Goal: Use online tool/utility: Utilize a website feature to perform a specific function

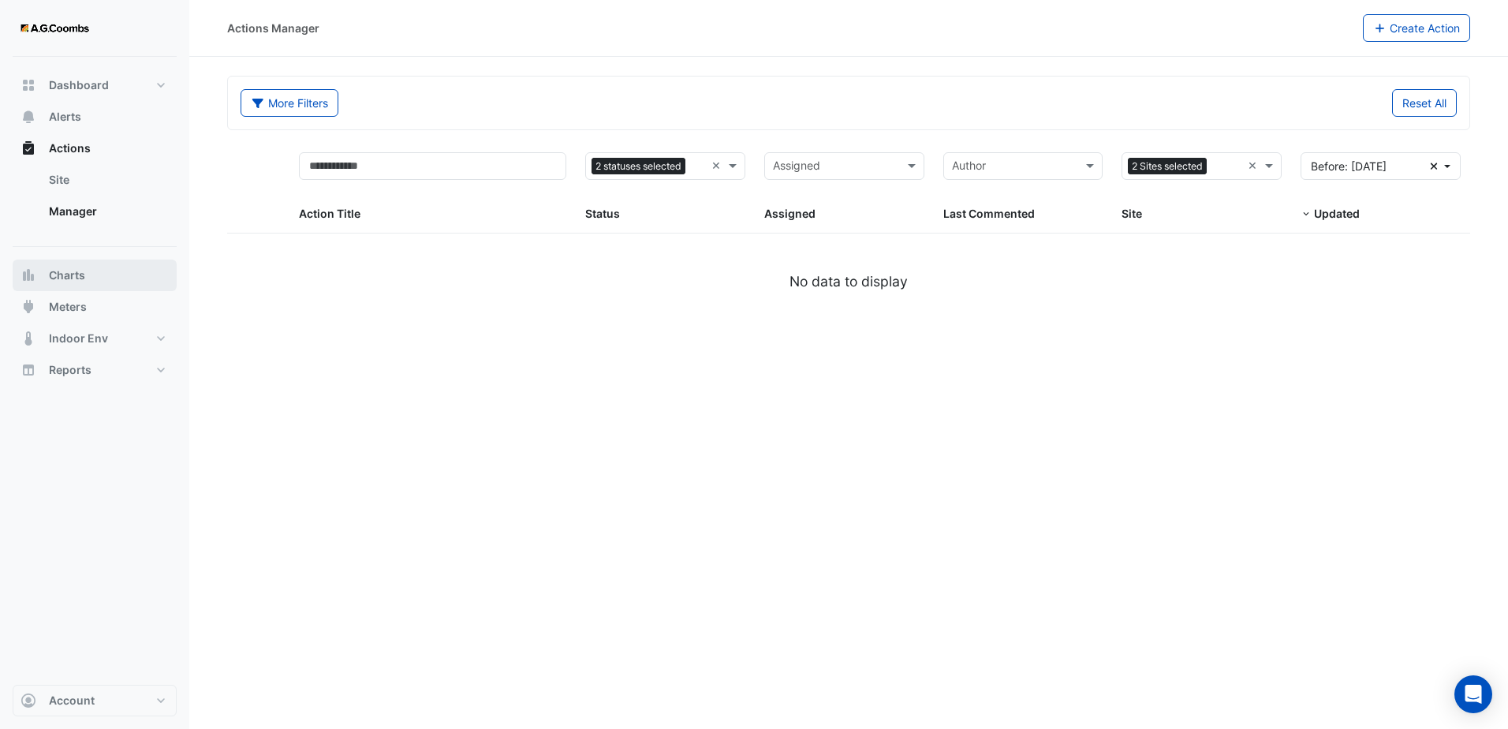
click at [103, 271] on button "Charts" at bounding box center [95, 276] width 164 height 32
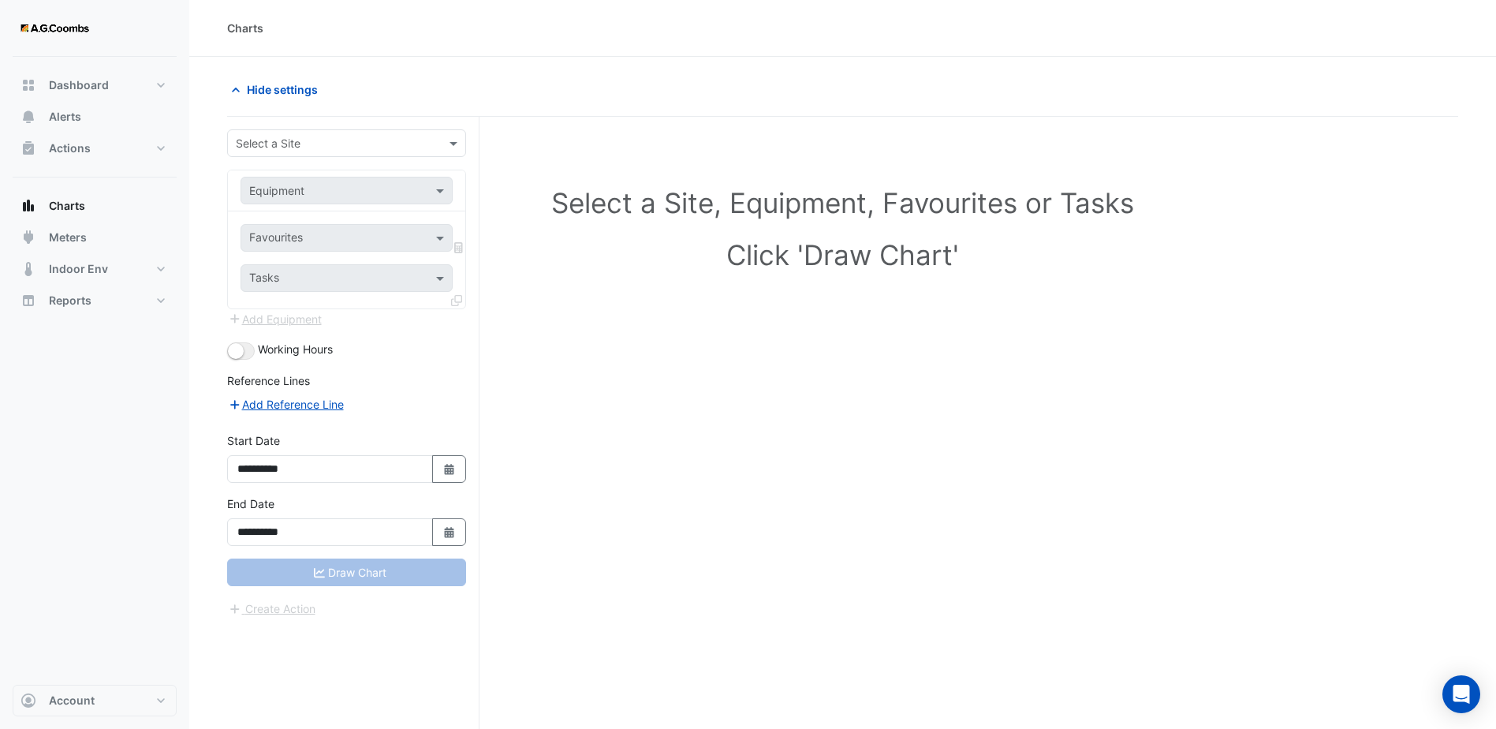
click at [427, 146] on div at bounding box center [346, 143] width 237 height 18
click at [386, 175] on div "[STREET_ADDRESS]" at bounding box center [346, 177] width 237 height 23
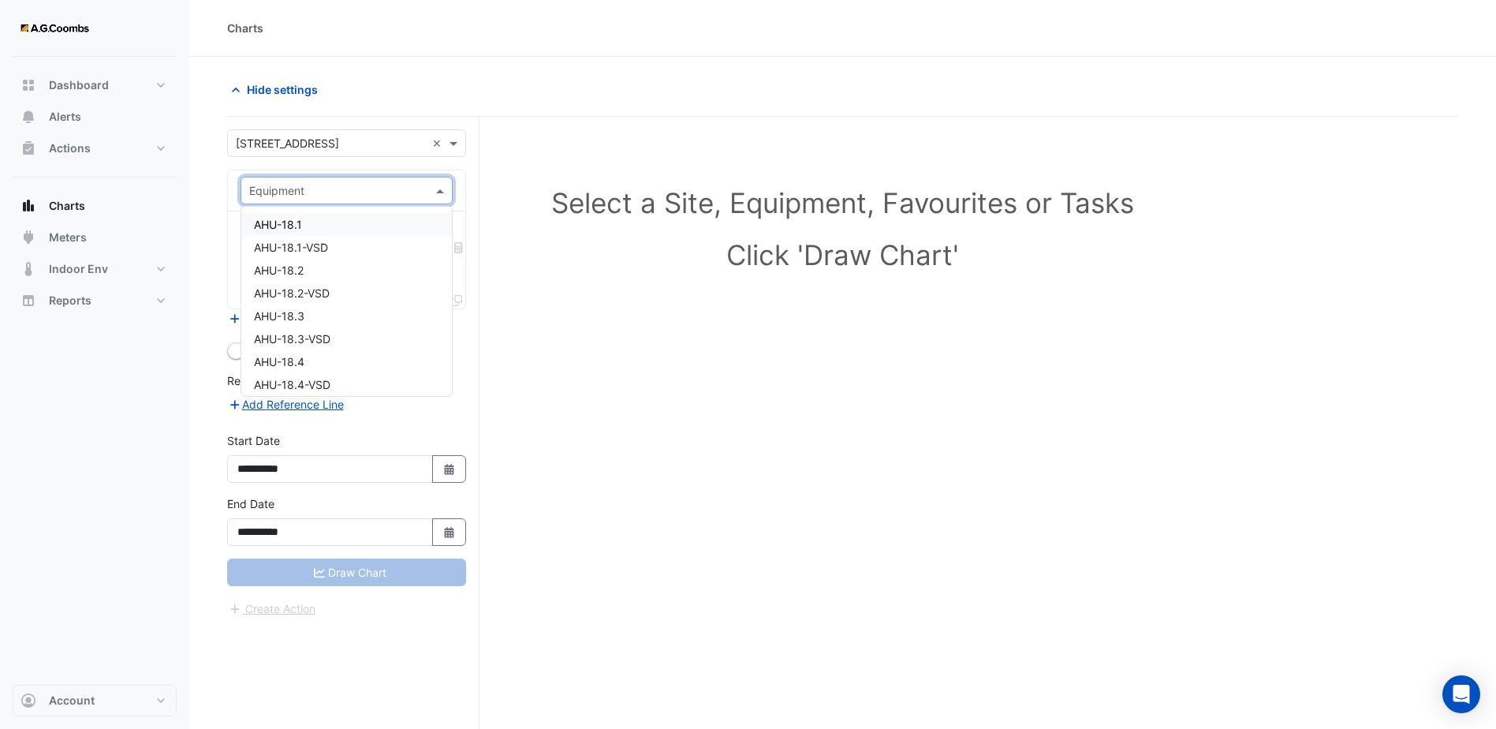
click at [438, 189] on span at bounding box center [442, 190] width 20 height 17
click at [296, 275] on span "HHWP-39.2" at bounding box center [284, 277] width 61 height 13
click at [424, 239] on input "text" at bounding box center [337, 239] width 177 height 17
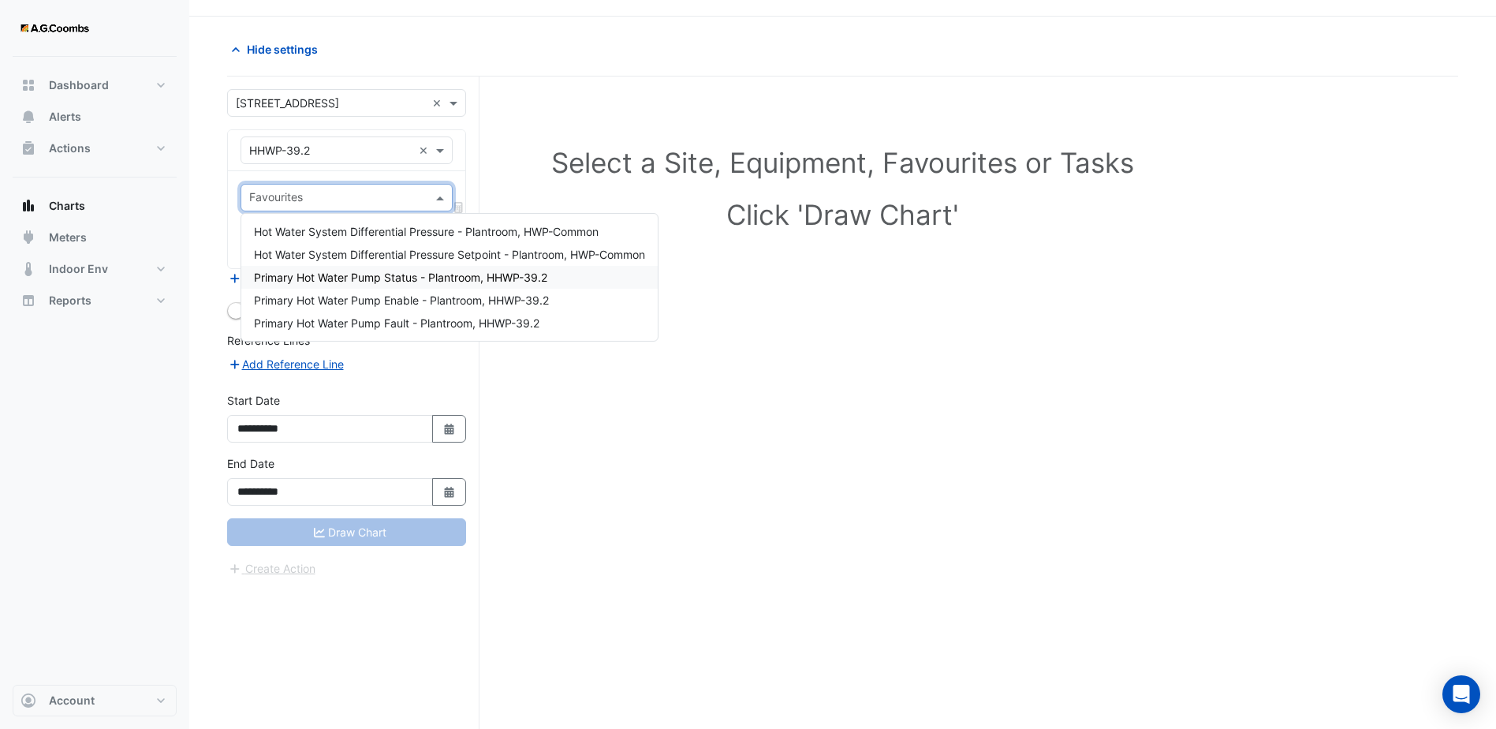
scroll to position [60, 0]
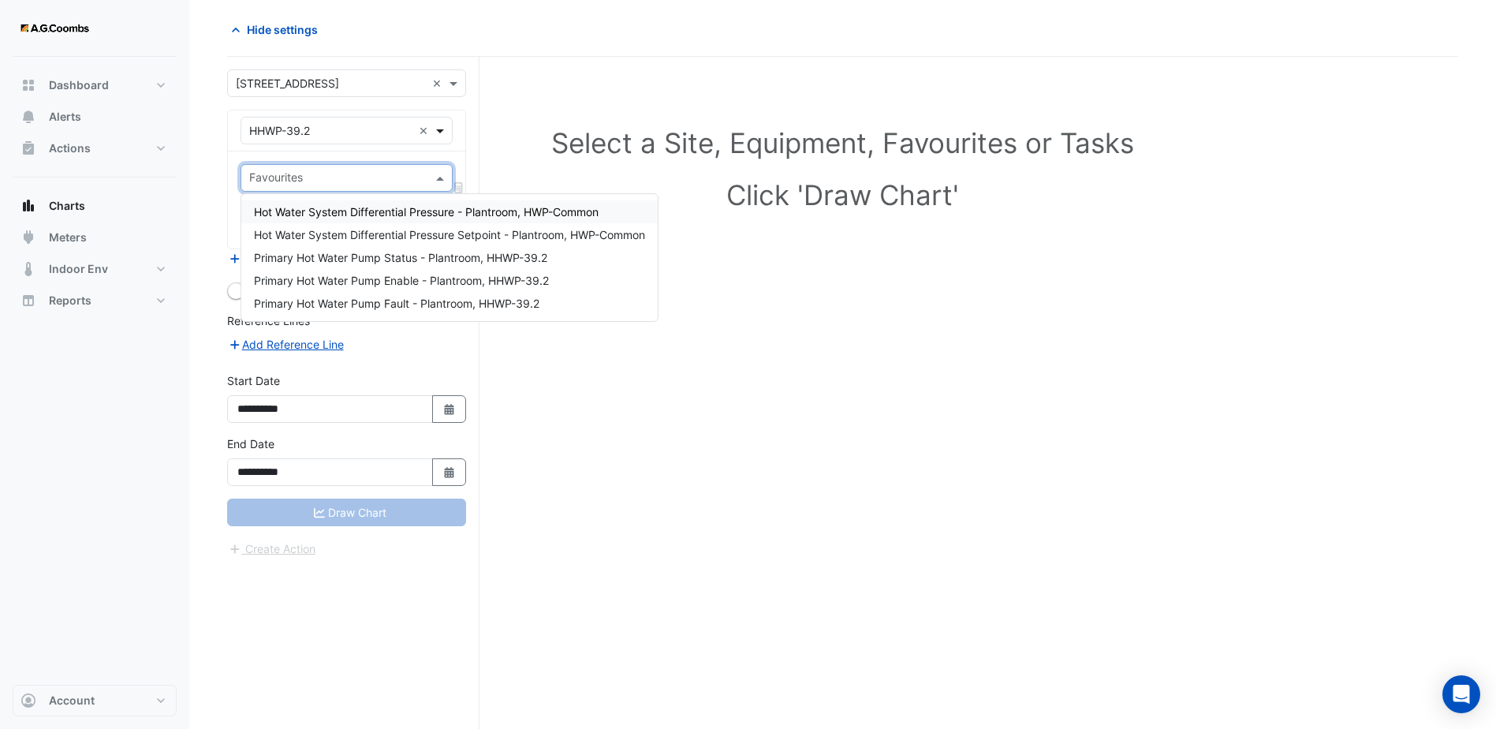
click at [438, 123] on span at bounding box center [442, 130] width 20 height 17
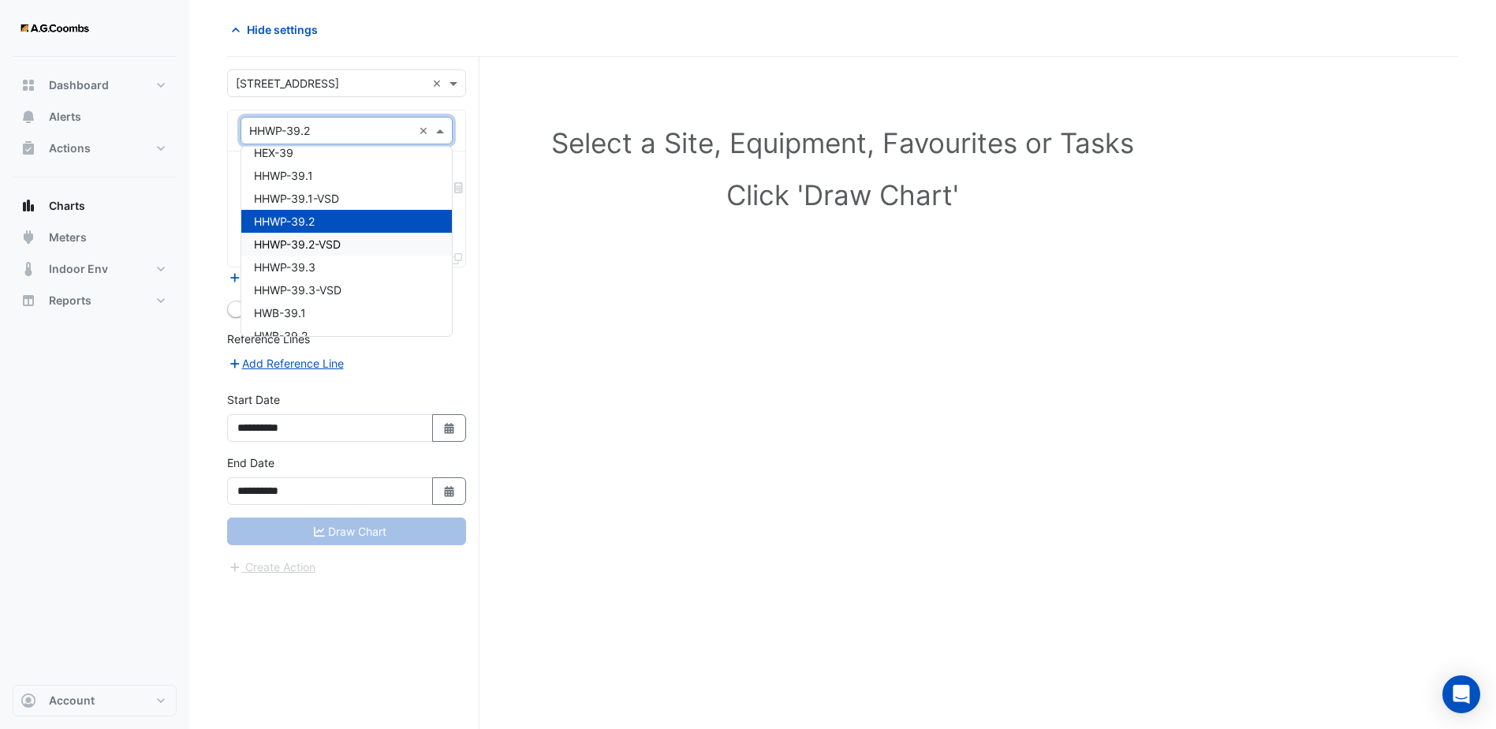
scroll to position [2836, 0]
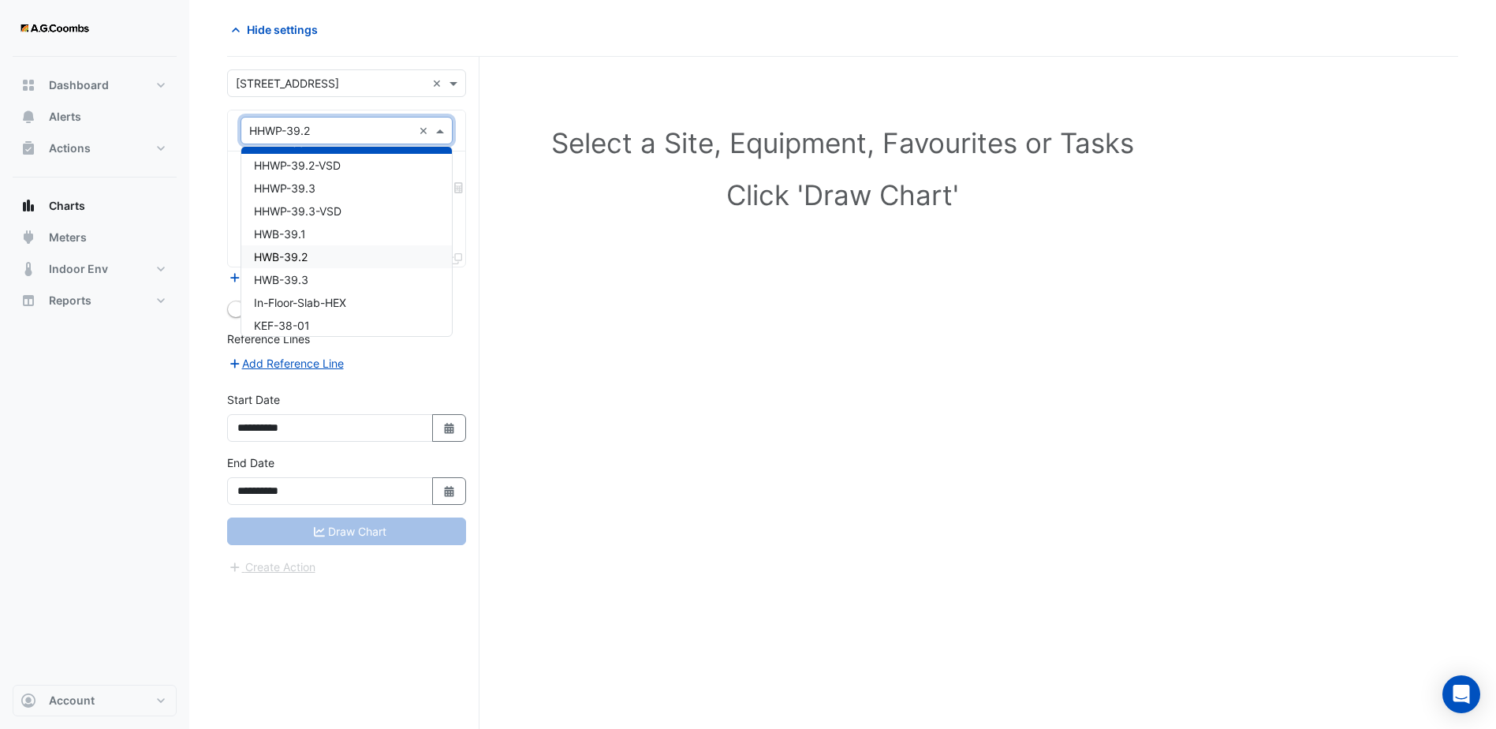
click at [313, 256] on div "HWB-39.2" at bounding box center [346, 256] width 211 height 23
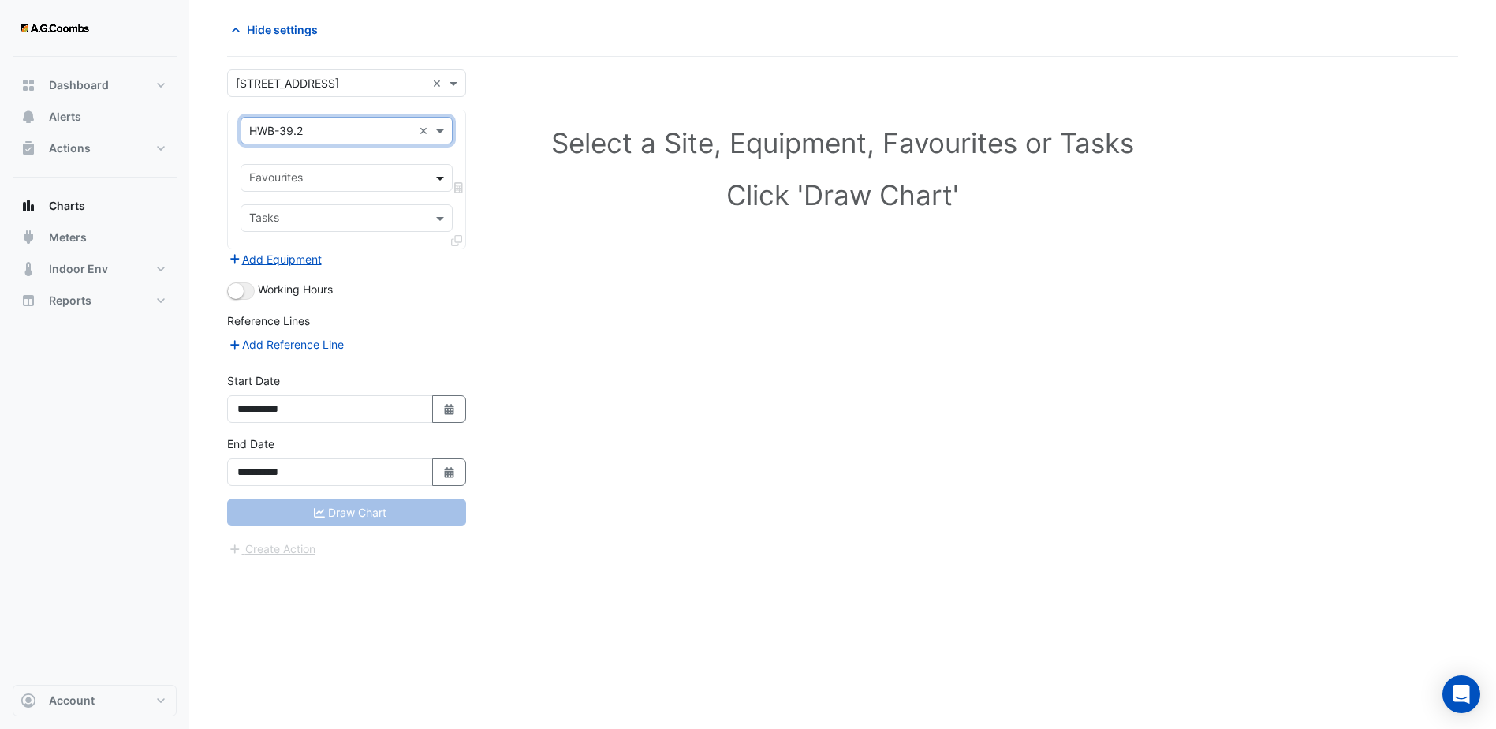
click at [439, 175] on span at bounding box center [442, 178] width 20 height 17
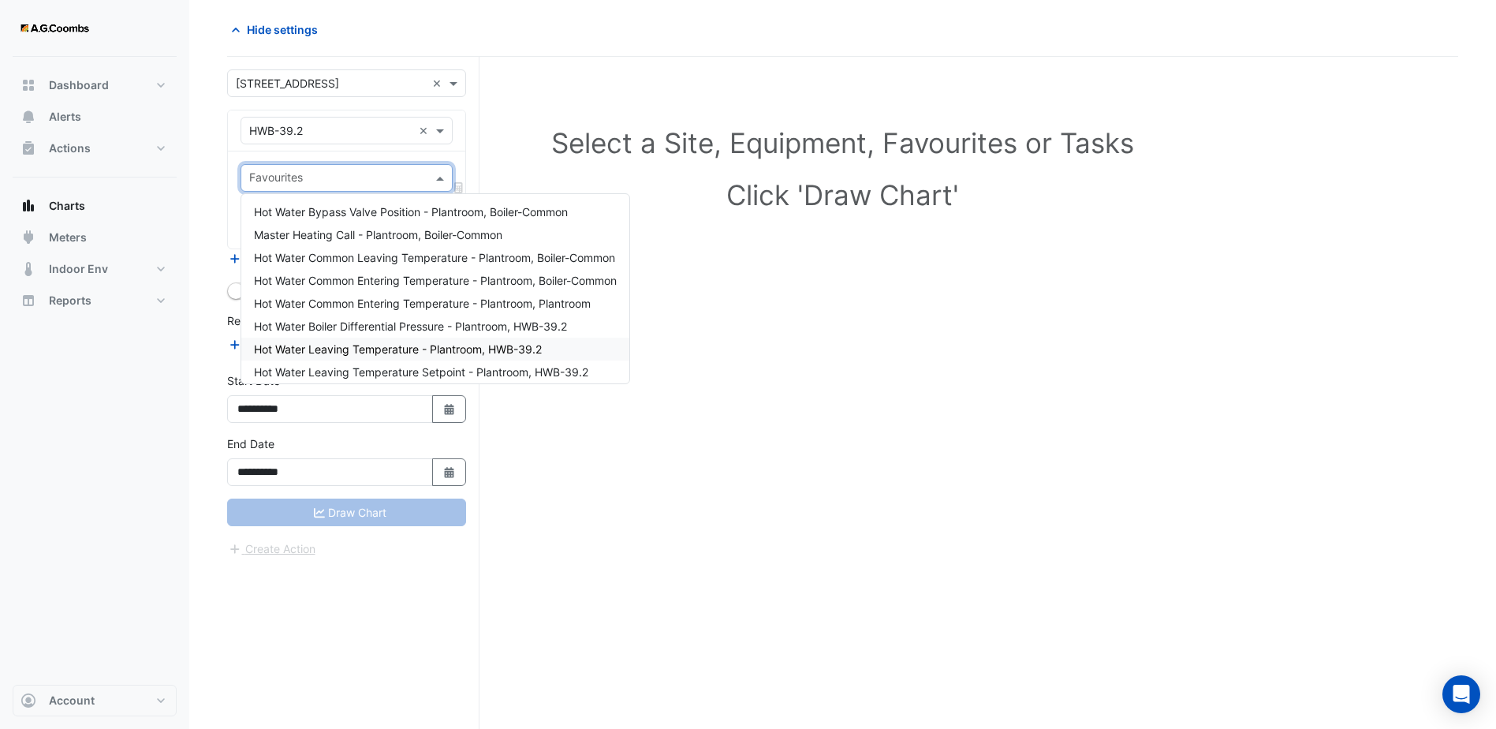
click at [454, 351] on span "Hot Water Leaving Temperature - Plantroom, HWB-39.2" at bounding box center [398, 348] width 288 height 13
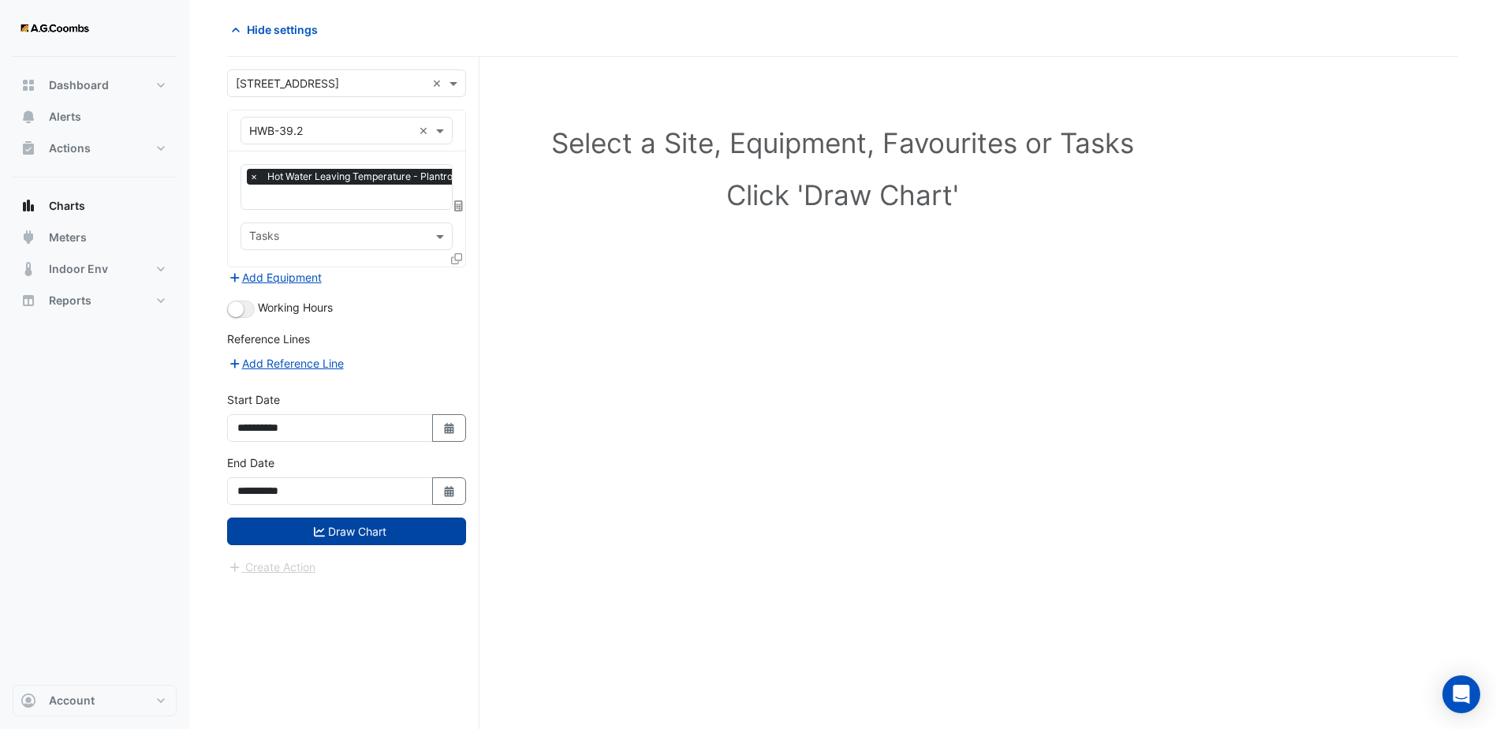
click at [385, 532] on button "Draw Chart" at bounding box center [346, 531] width 239 height 28
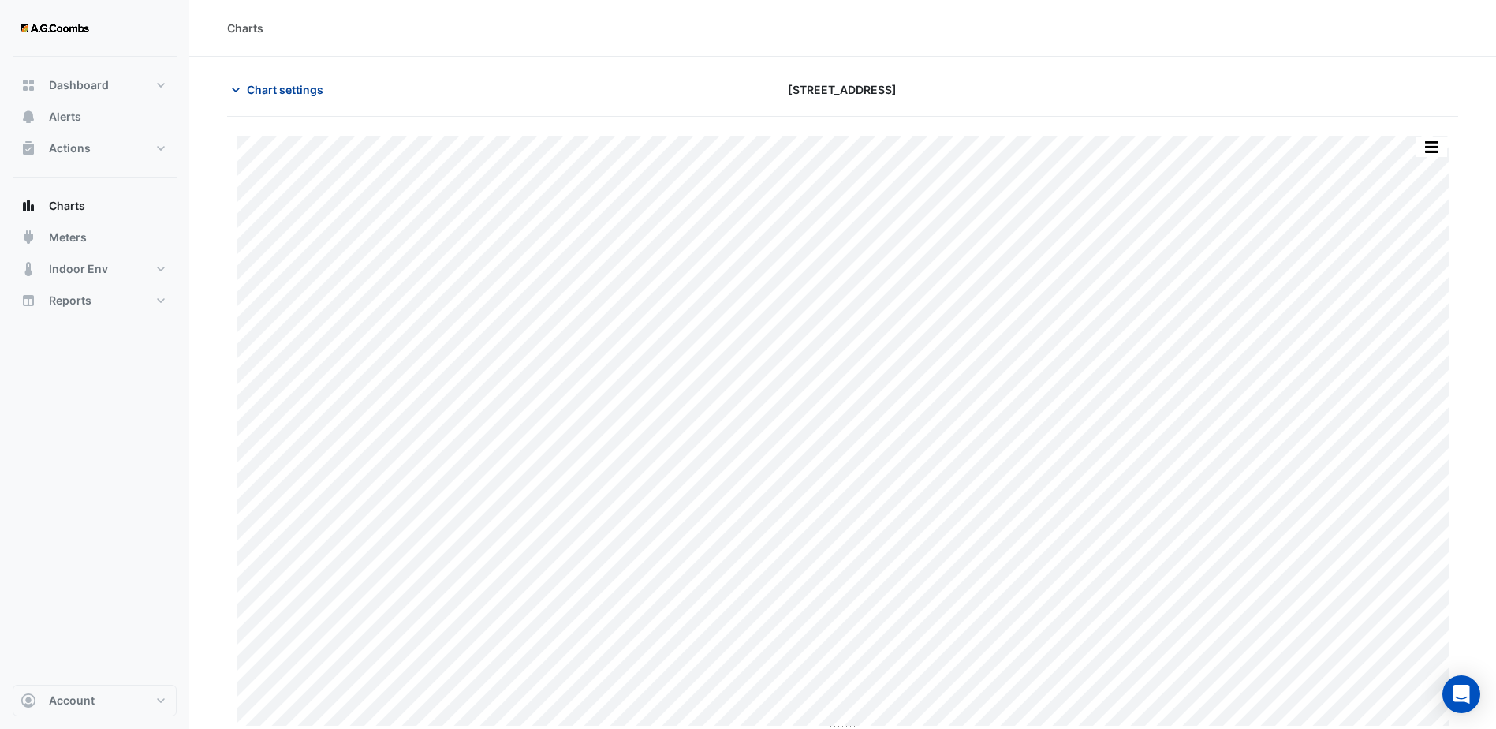
click at [235, 84] on icon "button" at bounding box center [236, 90] width 16 height 16
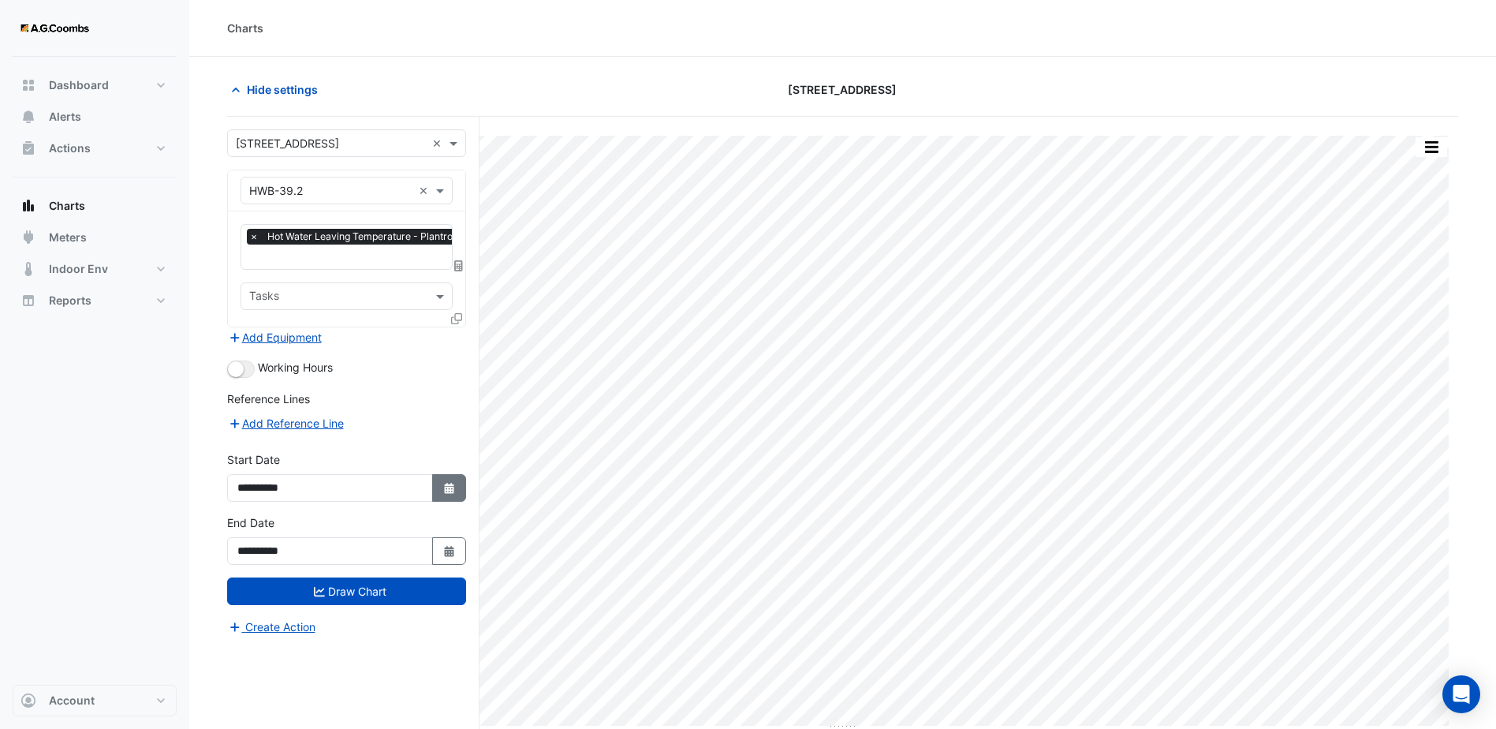
click at [448, 488] on icon "button" at bounding box center [448, 488] width 9 height 11
select select "*"
select select "****"
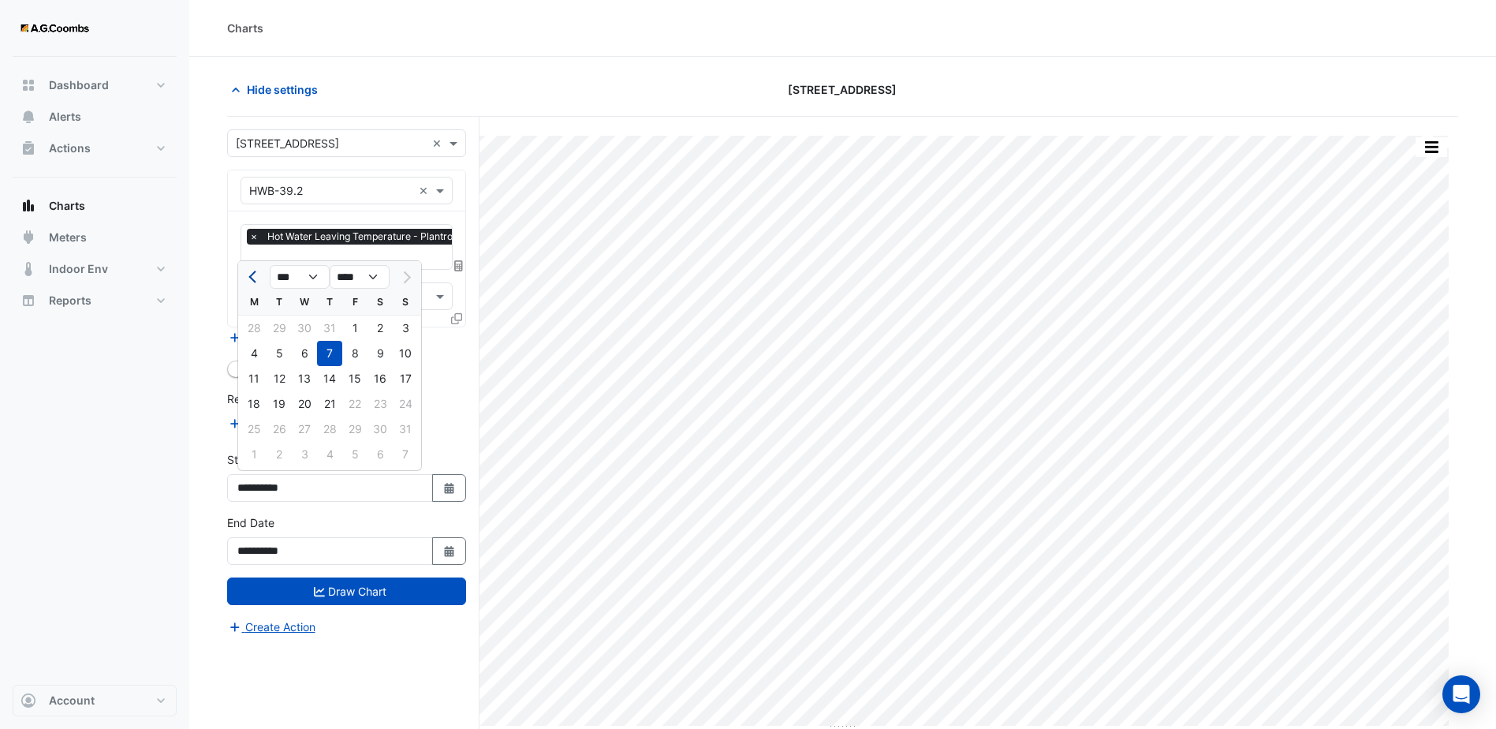
click at [248, 271] on button "Previous month" at bounding box center [254, 276] width 19 height 25
select select "*"
click at [287, 331] on div "1" at bounding box center [279, 328] width 25 height 25
type input "**********"
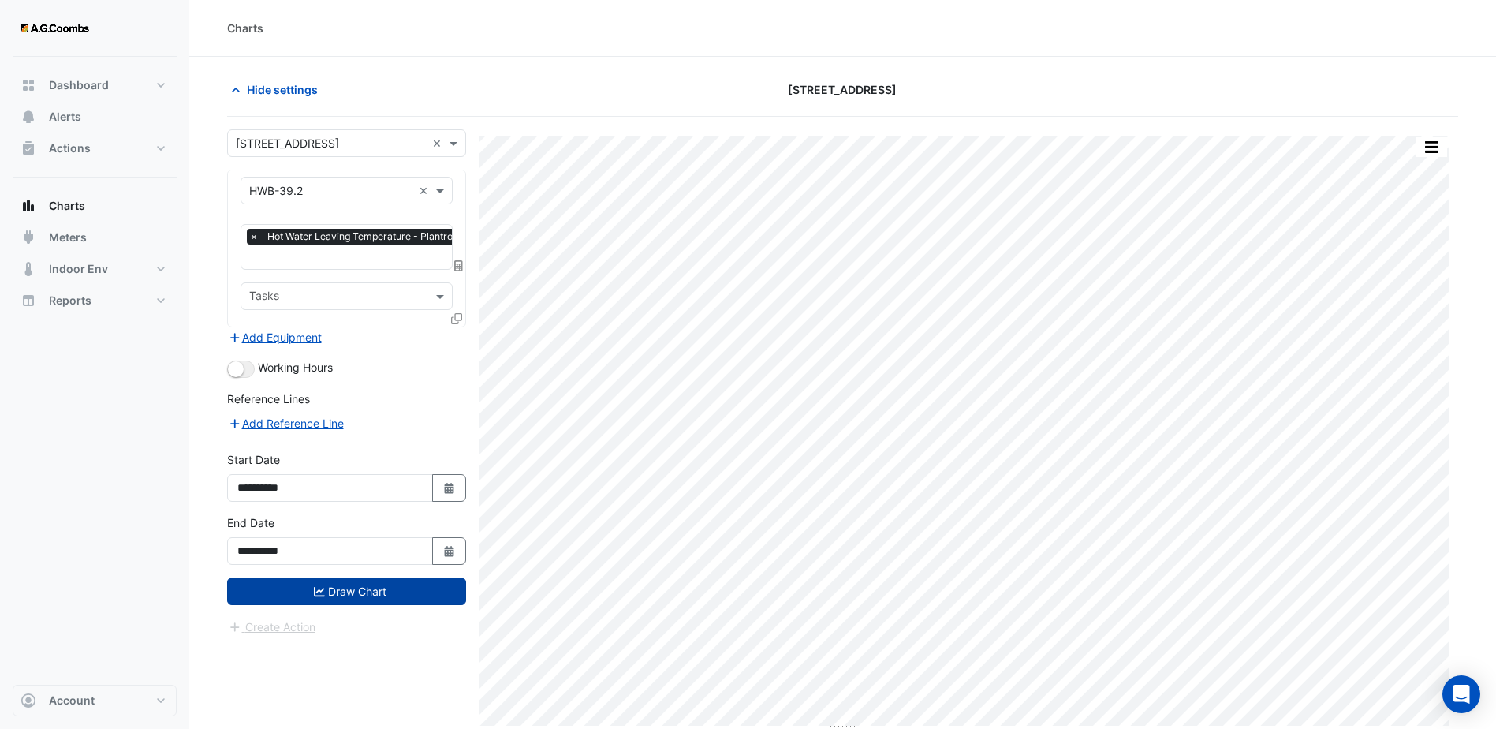
click at [423, 588] on button "Draw Chart" at bounding box center [346, 591] width 239 height 28
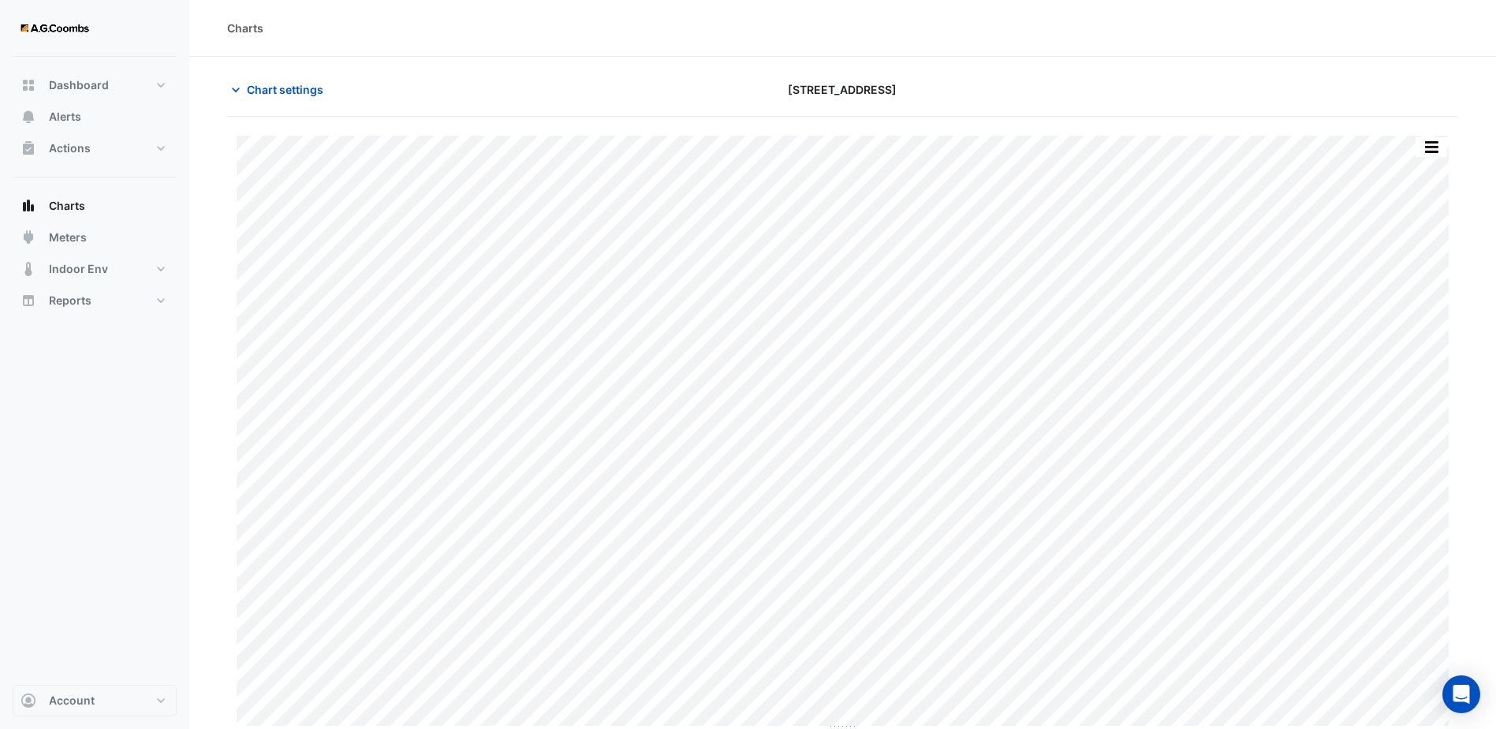
drag, startPoint x: 258, startPoint y: 89, endPoint x: 252, endPoint y: 110, distance: 22.2
click at [260, 89] on span "Chart settings" at bounding box center [285, 89] width 77 height 17
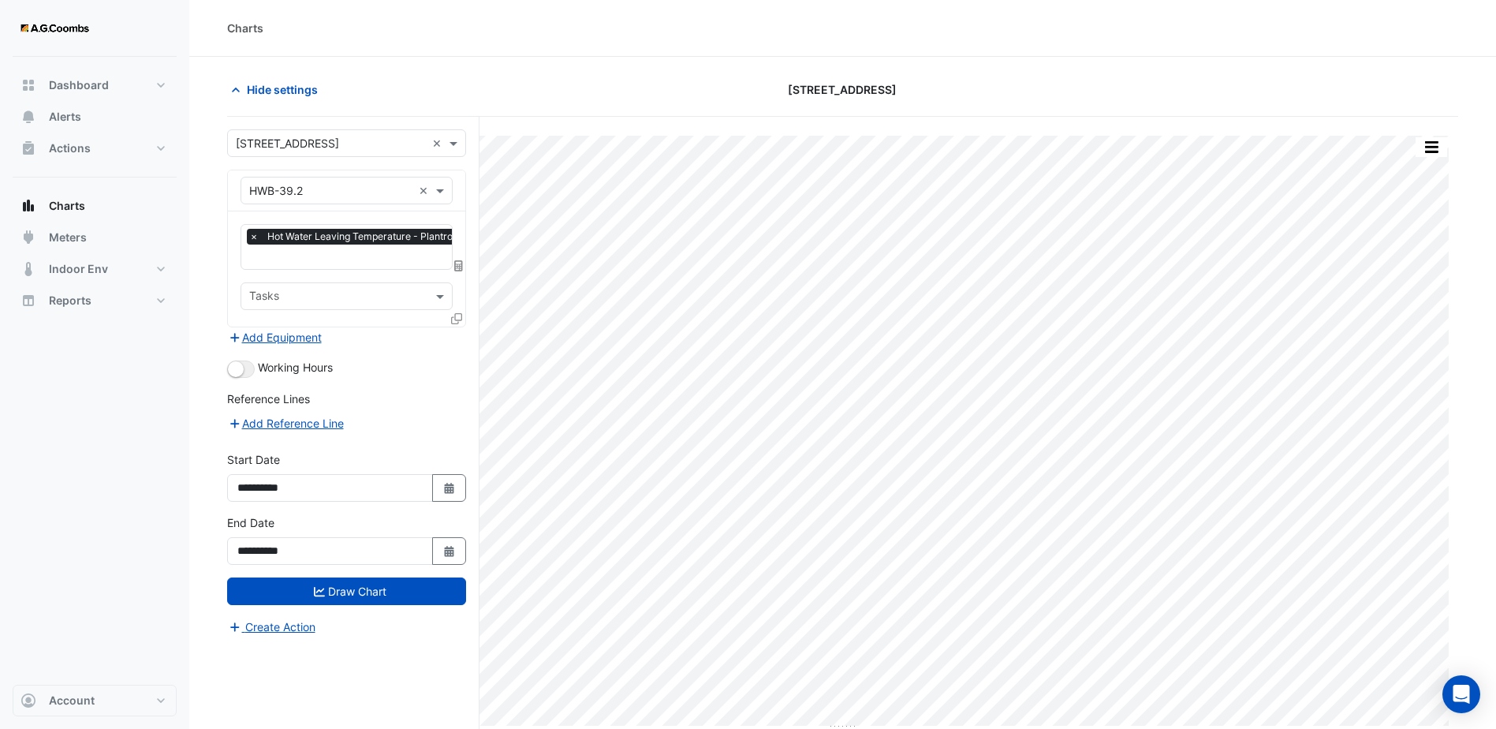
click at [459, 263] on icon at bounding box center [458, 265] width 9 height 11
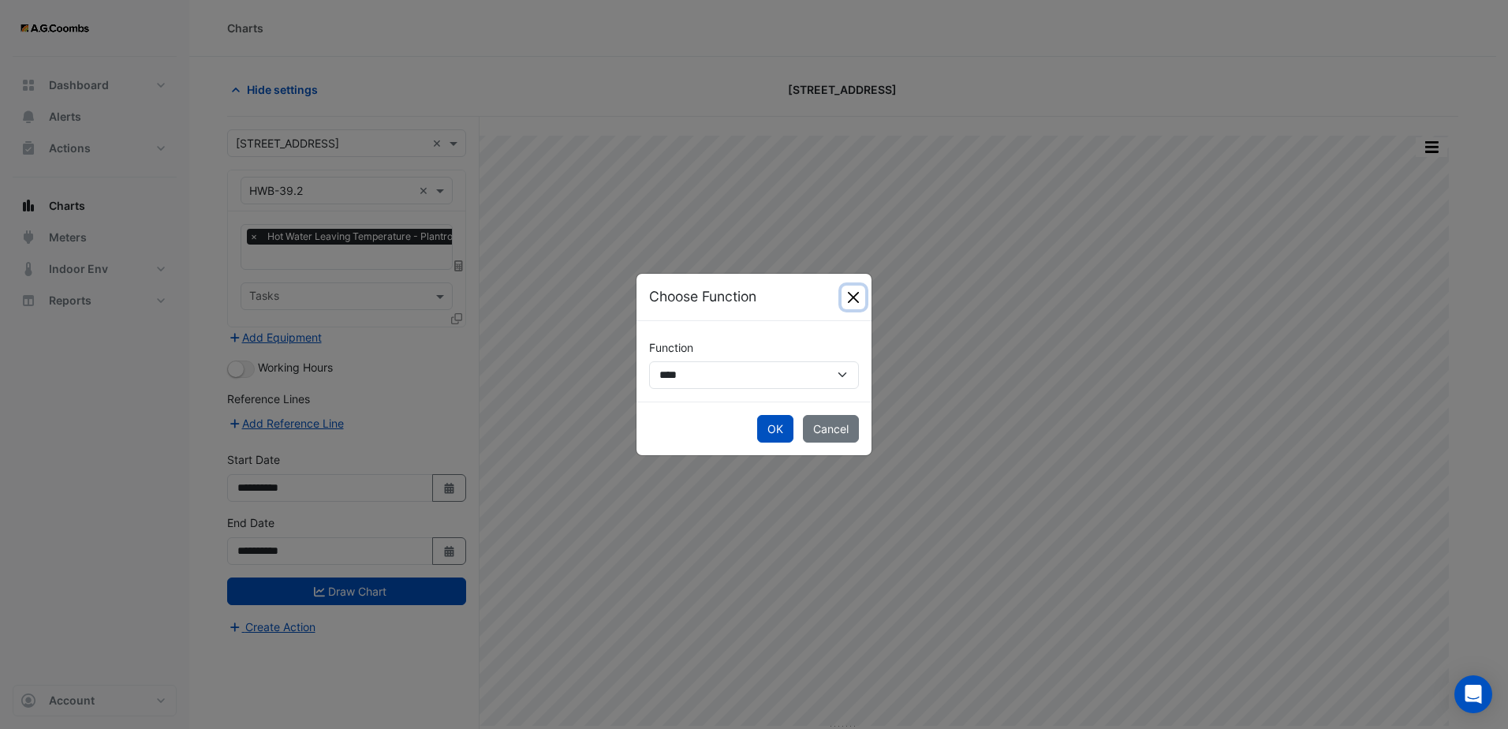
click at [854, 294] on button "Close" at bounding box center [854, 298] width 24 height 24
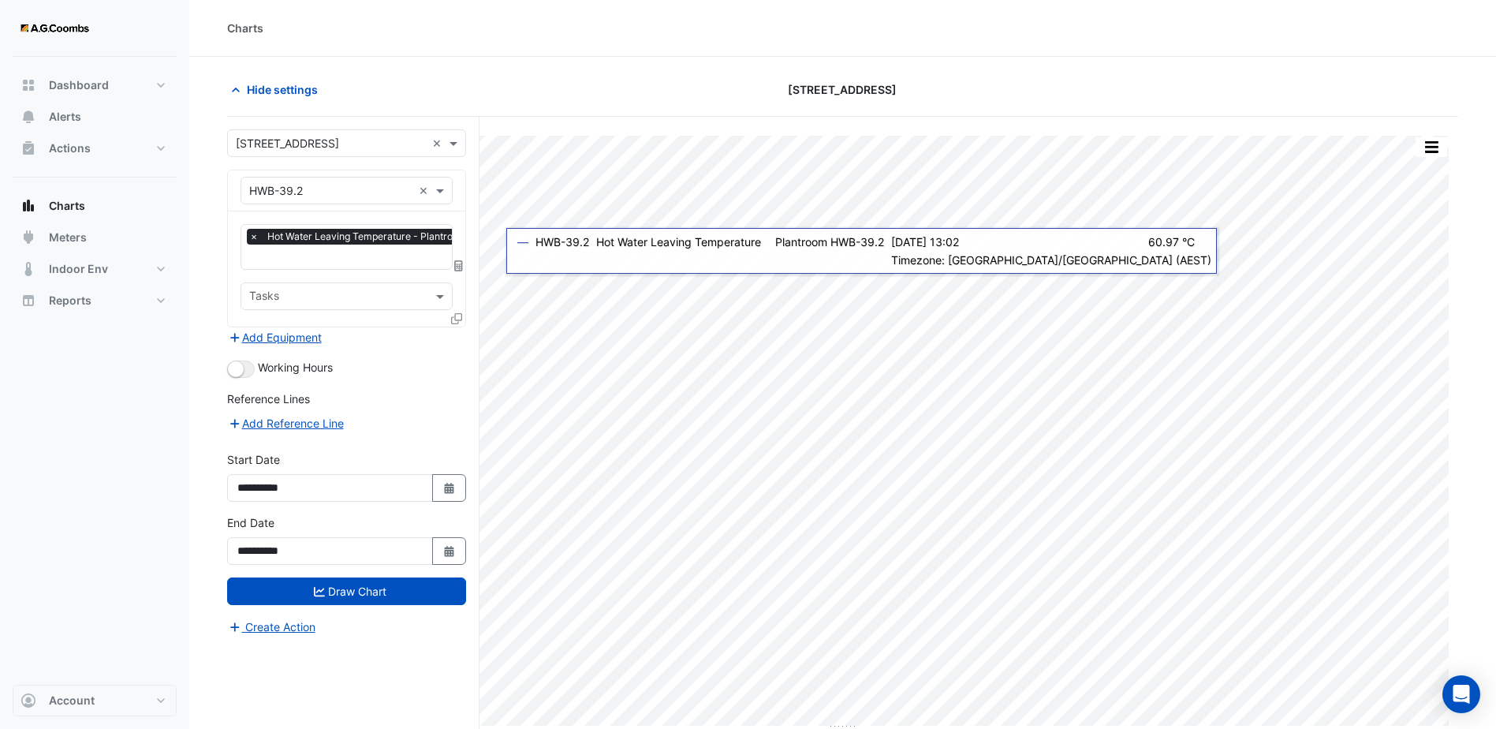
click at [370, 263] on input "text" at bounding box center [388, 258] width 278 height 17
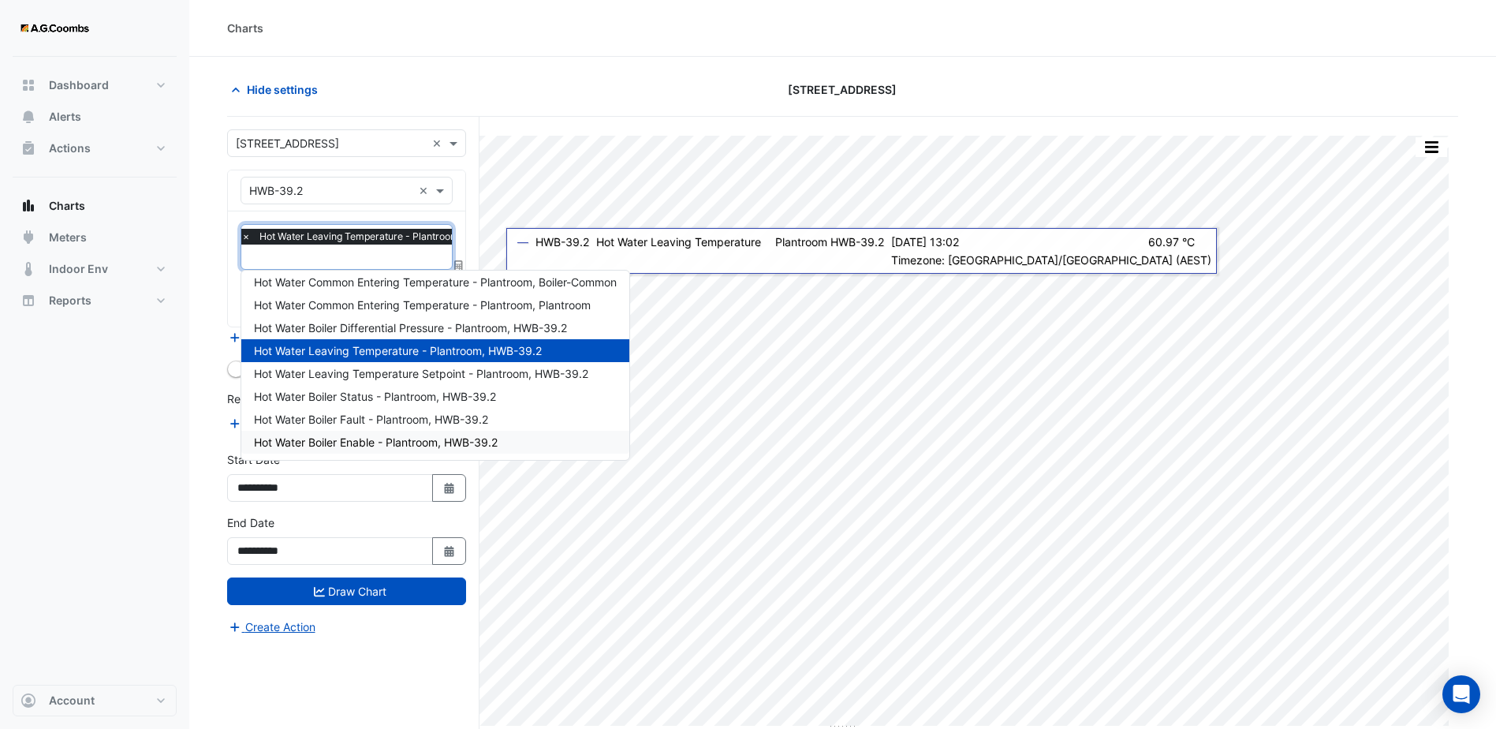
scroll to position [60, 0]
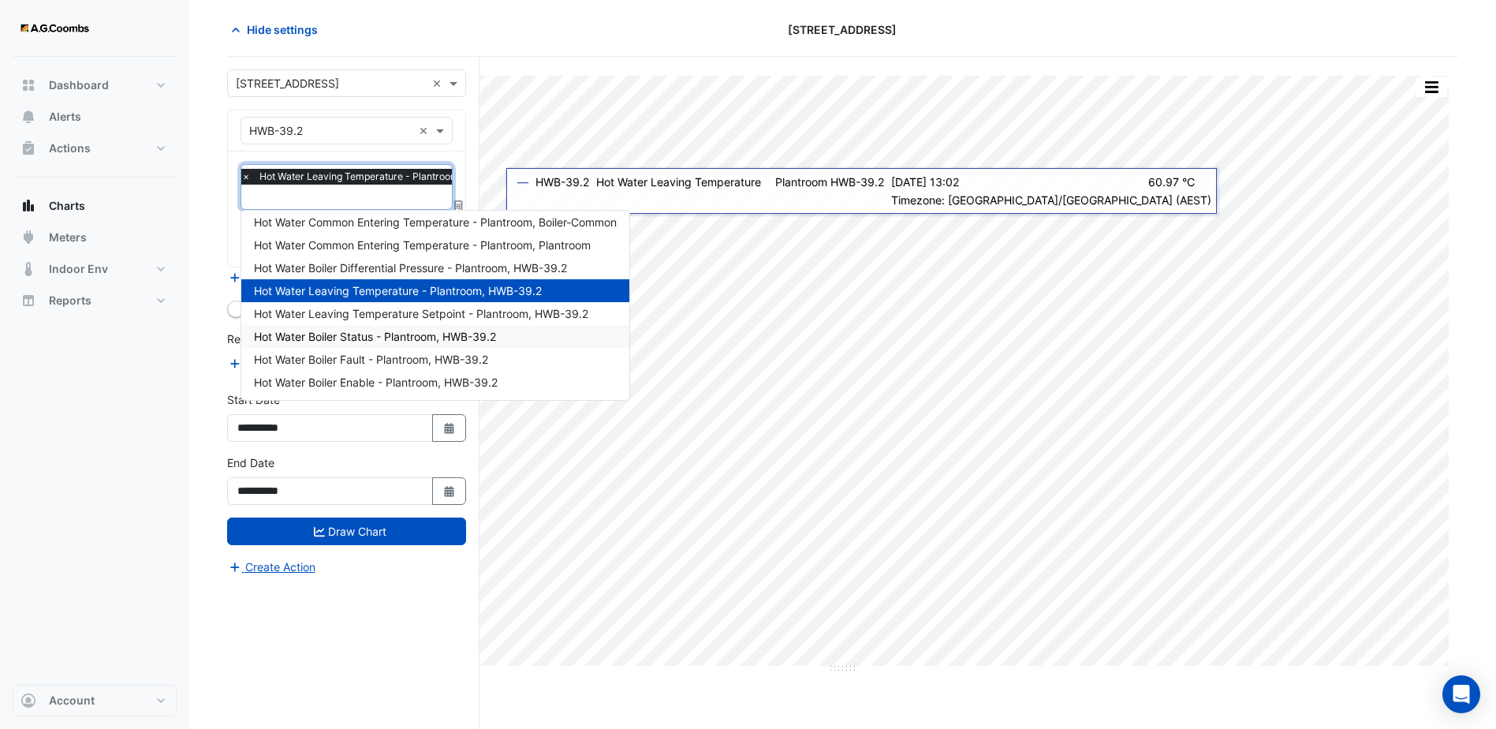
click at [434, 339] on span "Hot Water Boiler Status - Plantroom, HWB-39.2" at bounding box center [375, 336] width 242 height 13
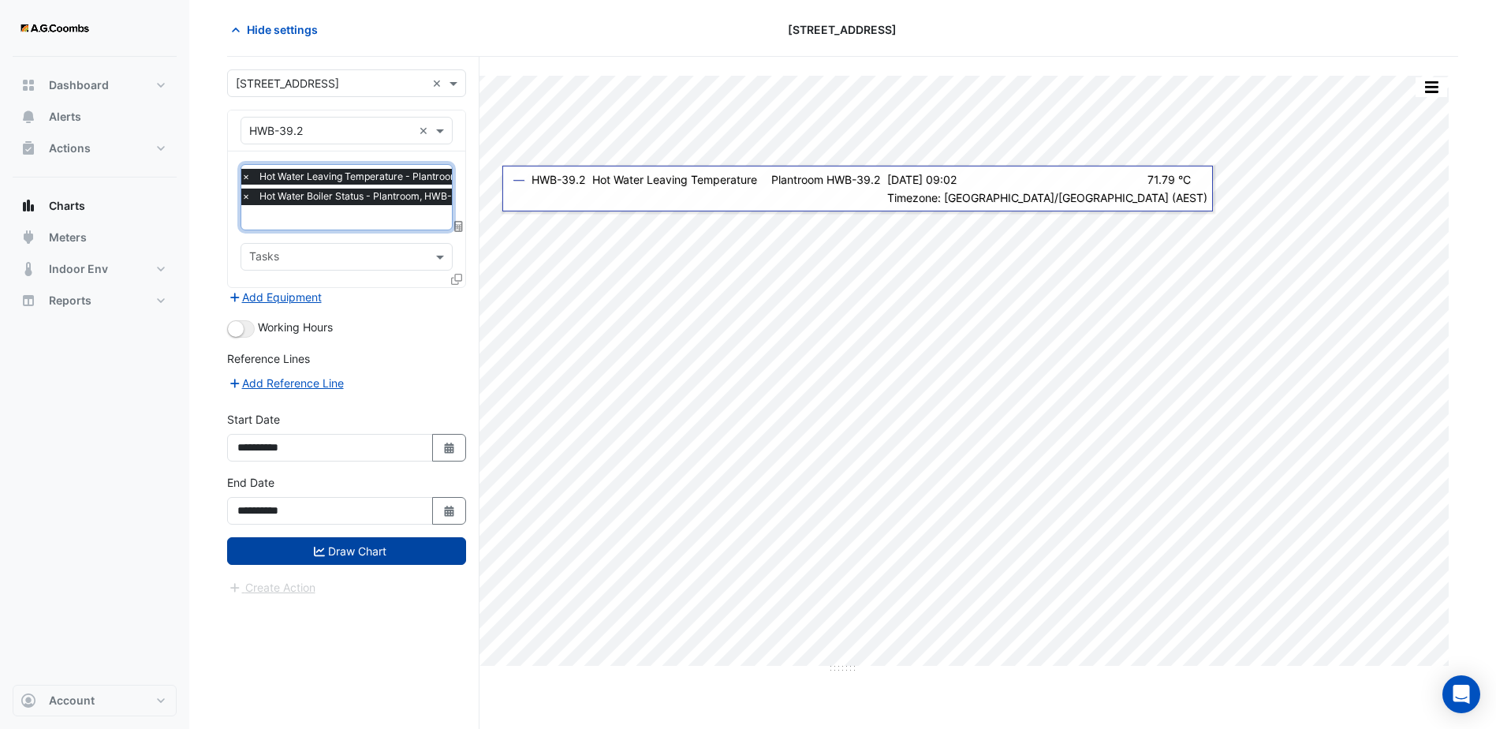
click at [369, 548] on button "Draw Chart" at bounding box center [346, 551] width 239 height 28
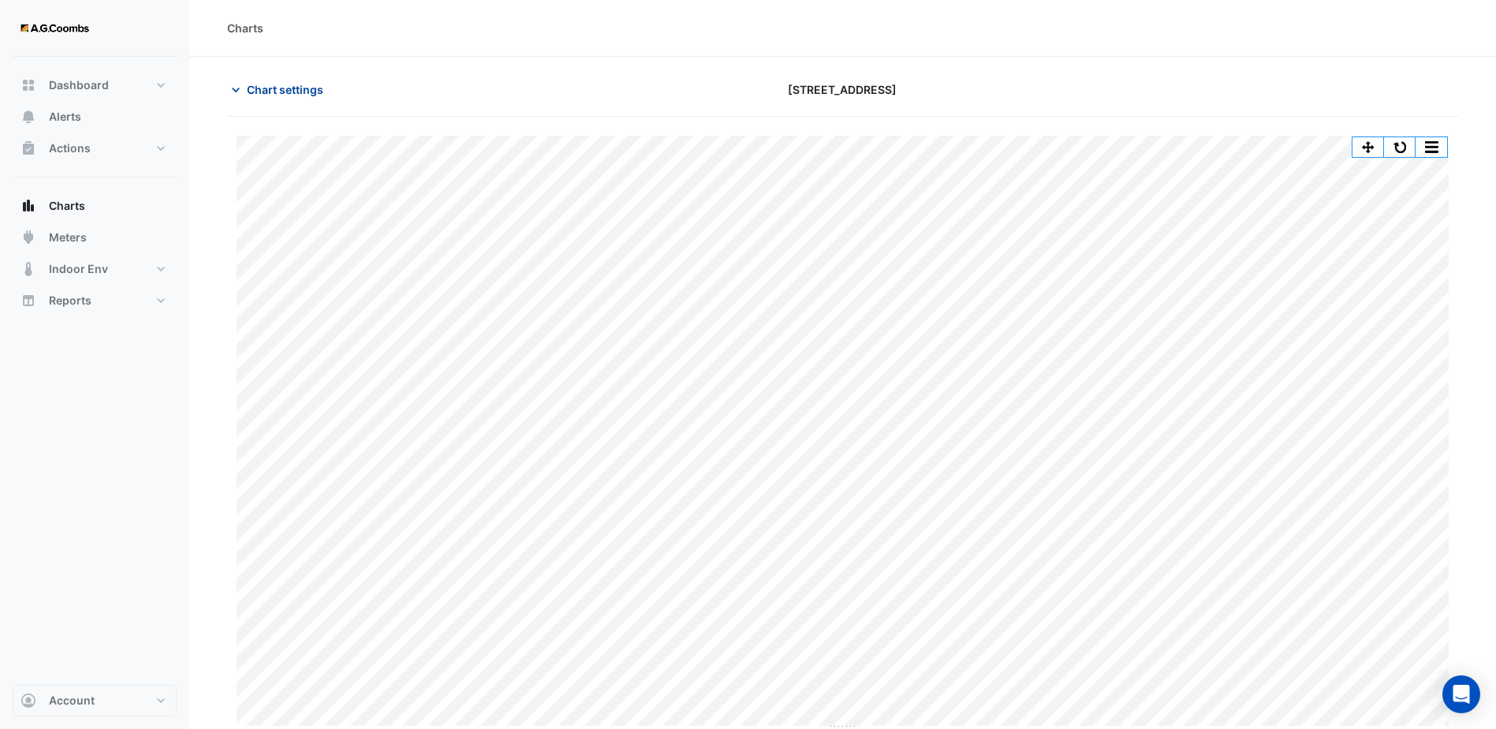
click at [265, 90] on span "Chart settings" at bounding box center [285, 89] width 77 height 17
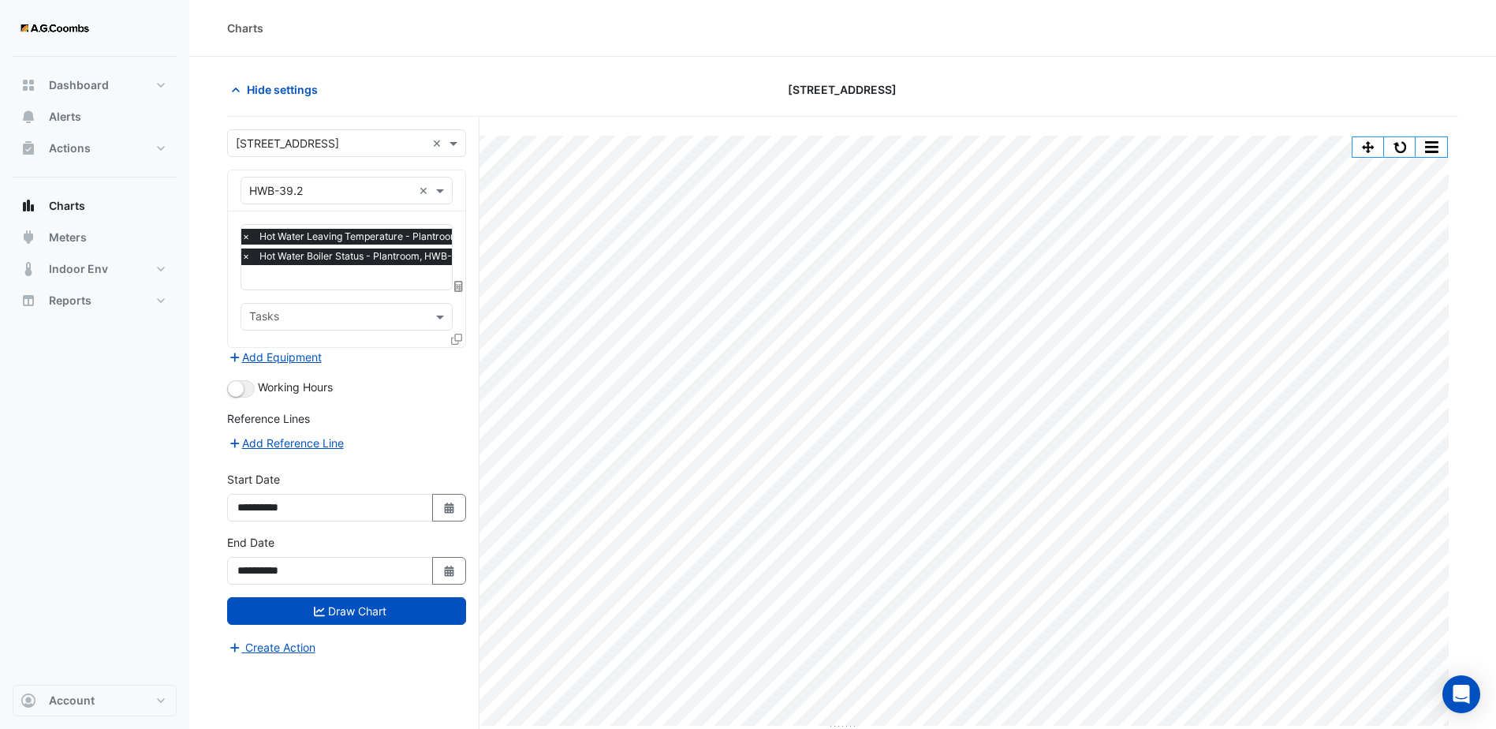
click at [332, 281] on input "text" at bounding box center [380, 279] width 278 height 17
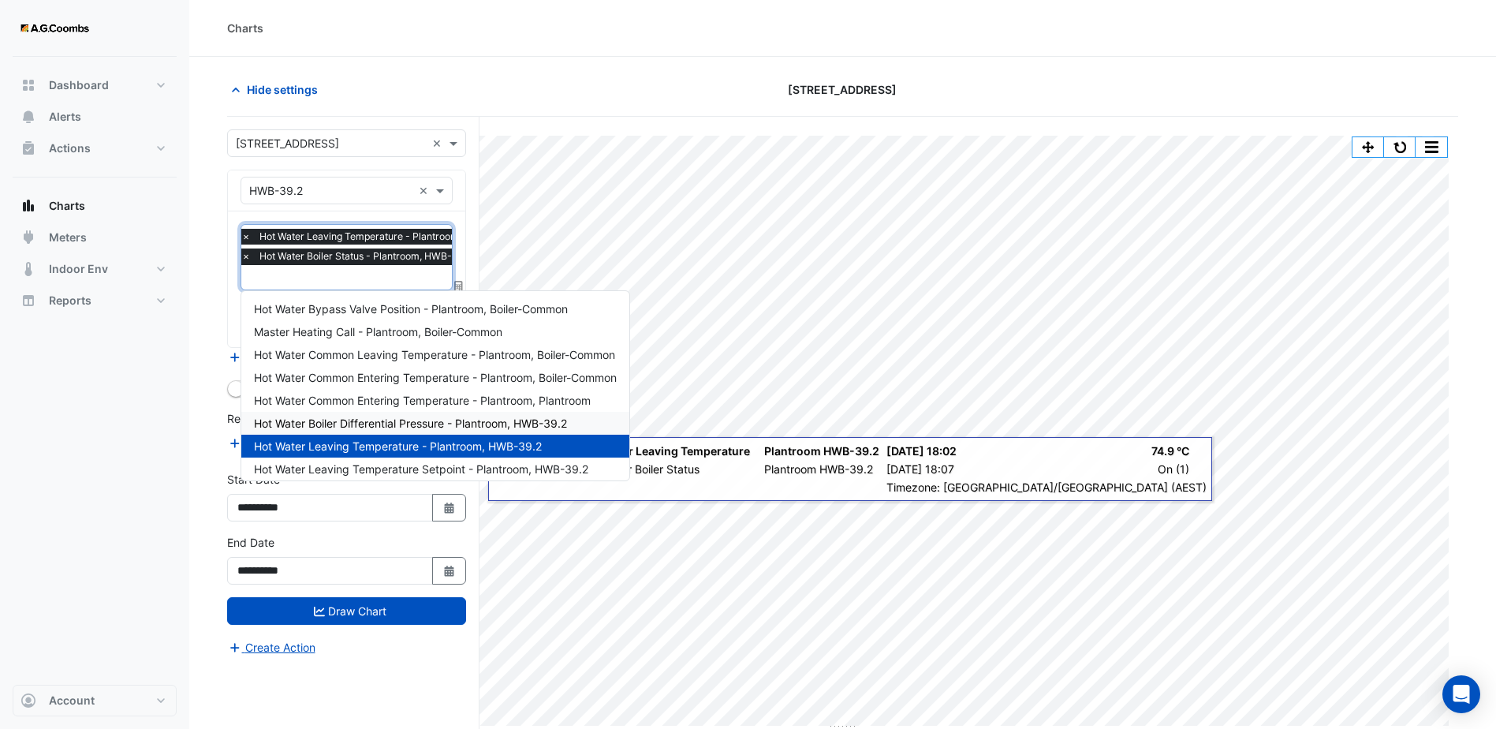
scroll to position [75, 0]
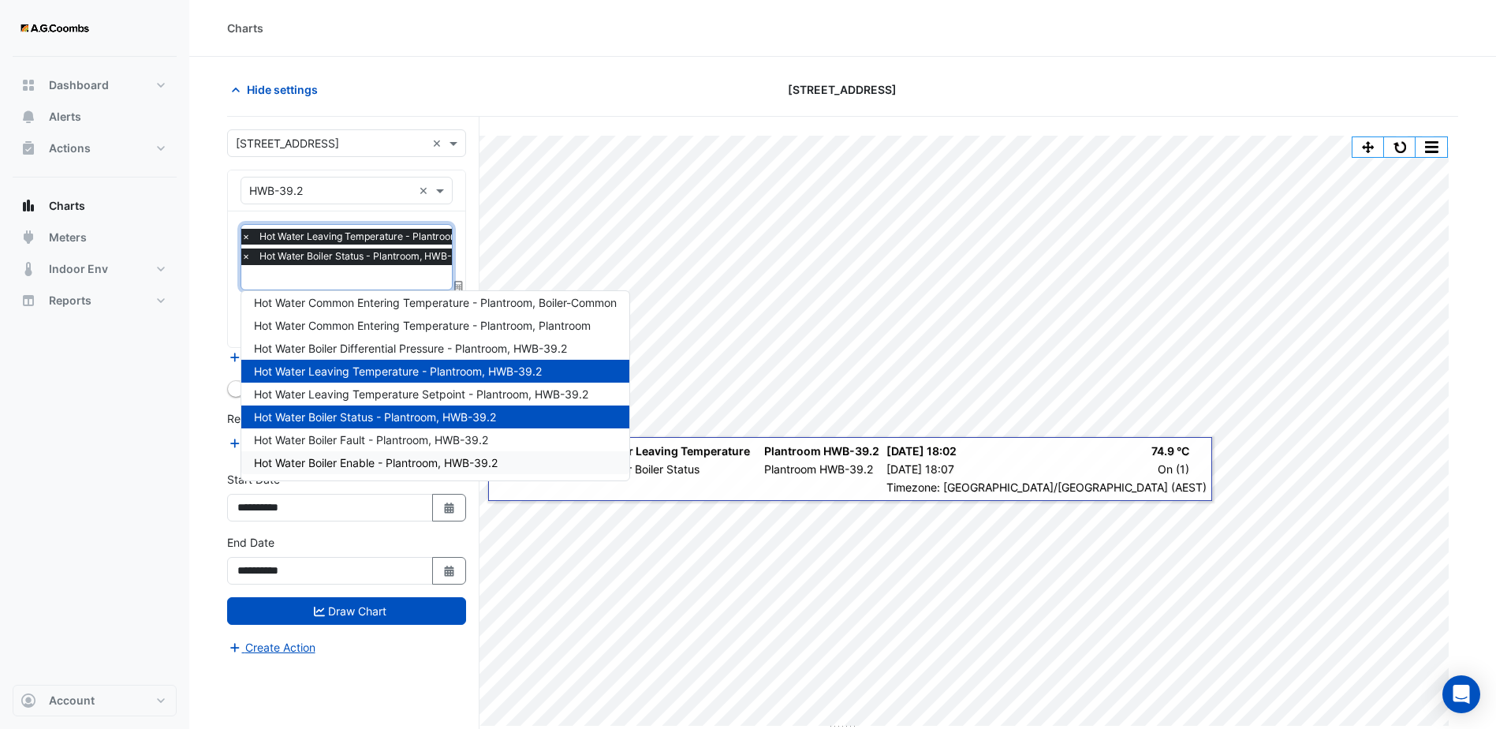
click at [461, 460] on span "Hot Water Boiler Enable - Plantroom, HWB-39.2" at bounding box center [376, 462] width 244 height 13
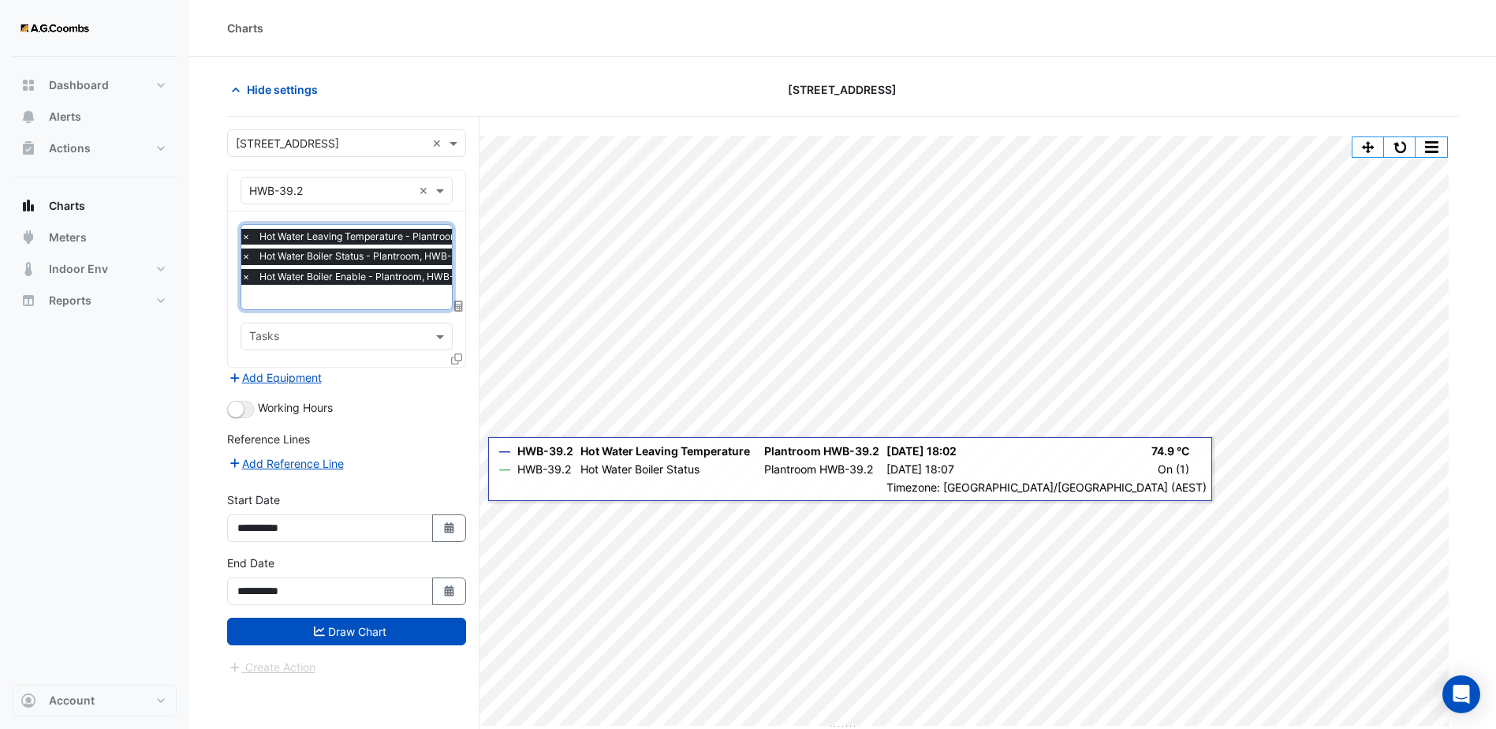
click at [245, 256] on span "×" at bounding box center [246, 256] width 14 height 16
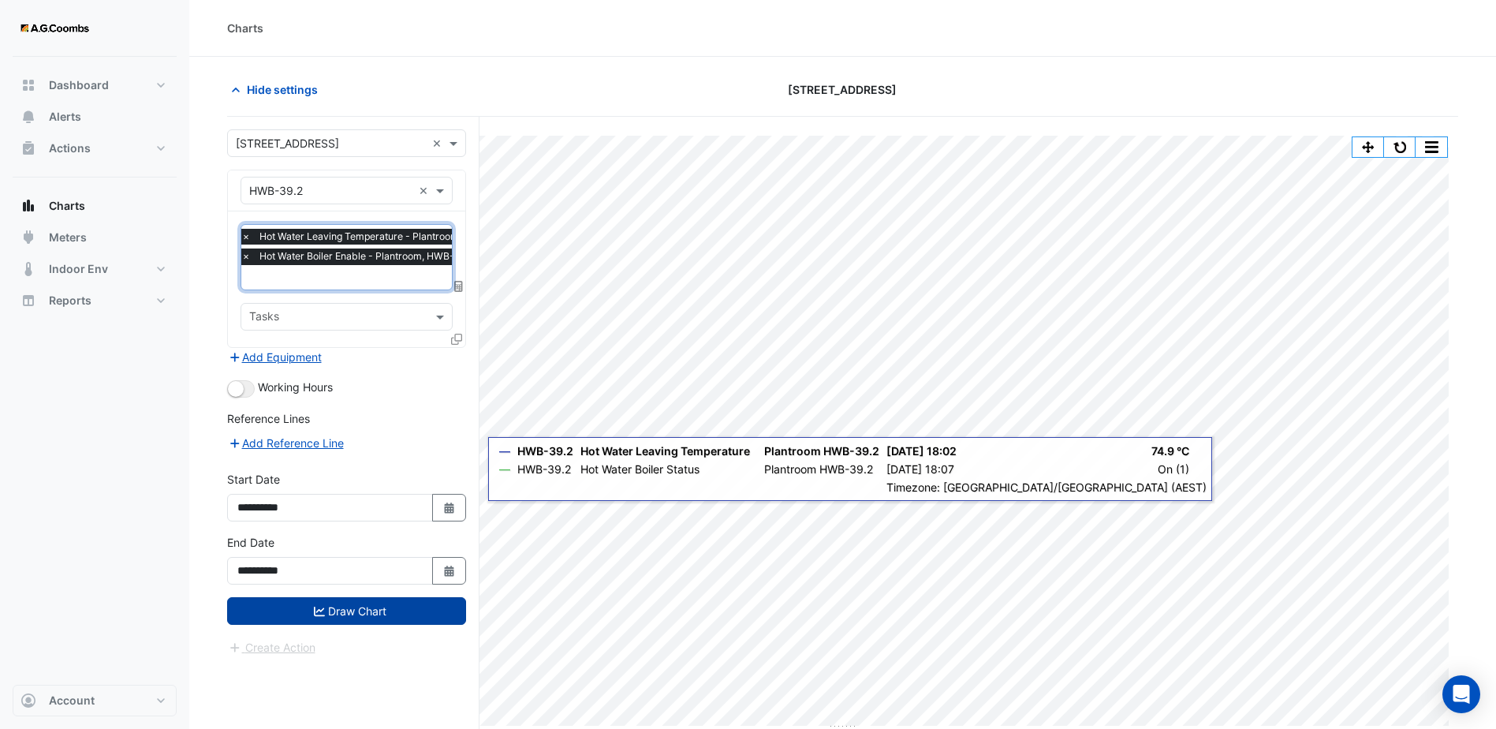
click at [372, 604] on button "Draw Chart" at bounding box center [346, 611] width 239 height 28
